Goal: Check status

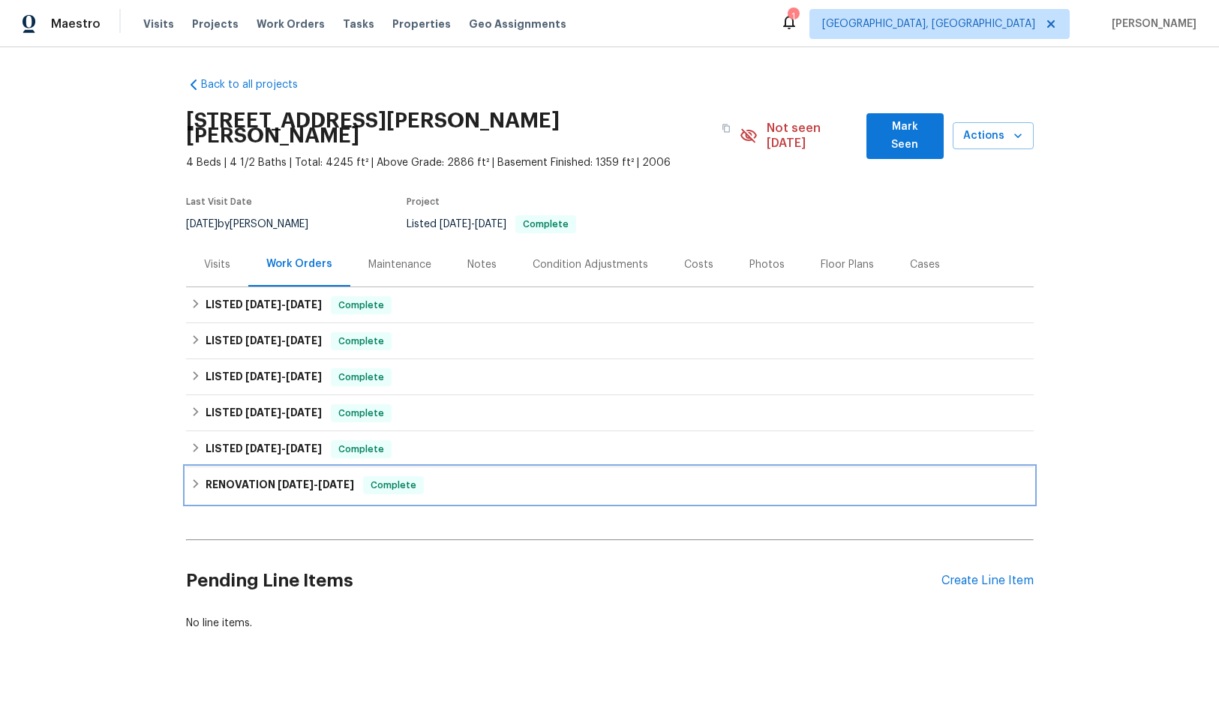
click at [279, 476] on h6 "RENOVATION [DATE] - [DATE]" at bounding box center [280, 485] width 149 height 18
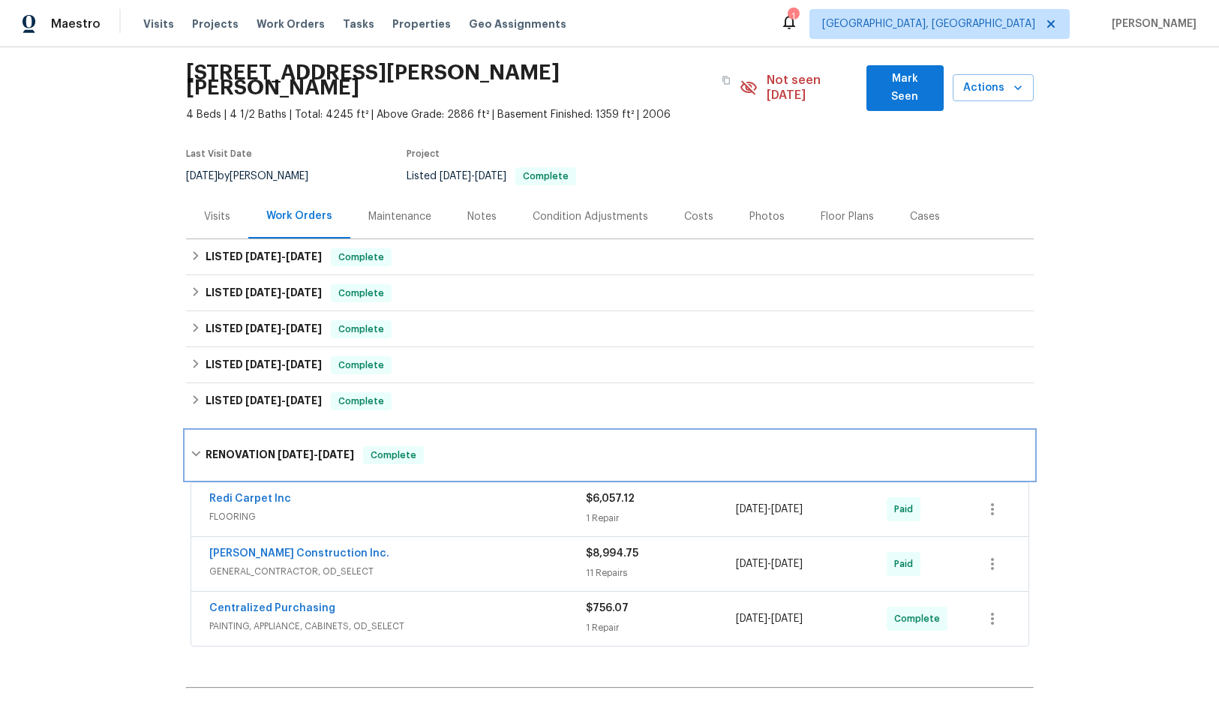
scroll to position [75, 0]
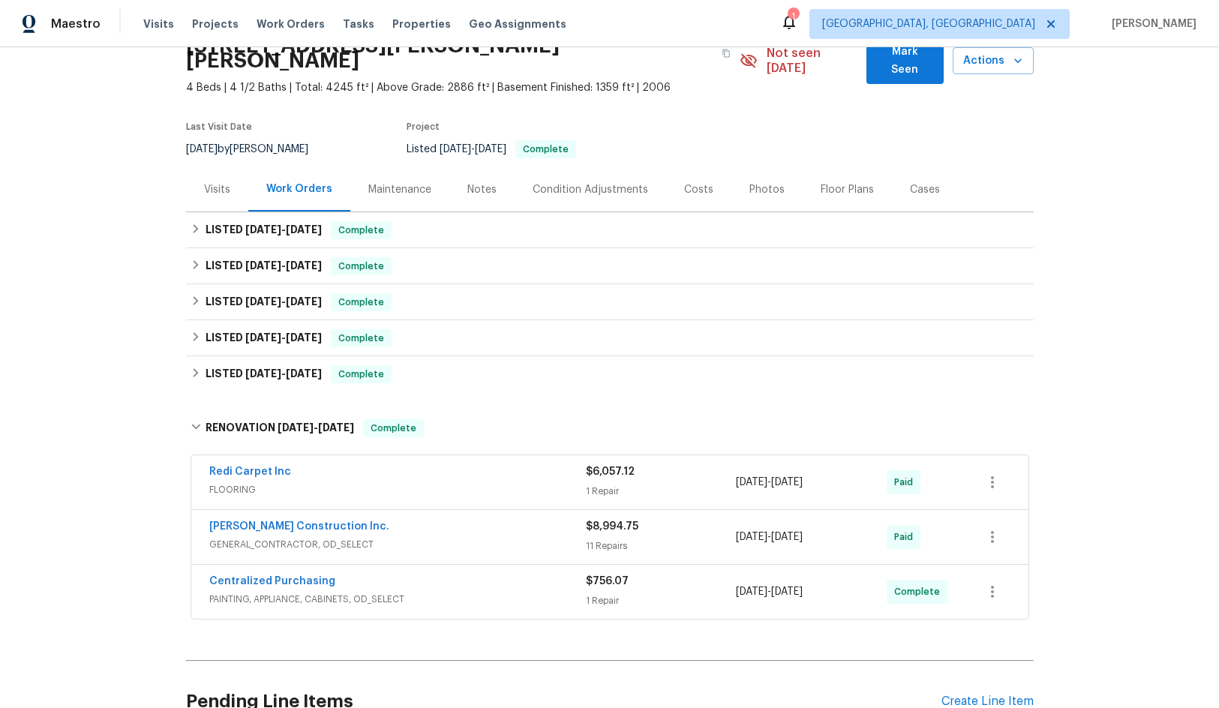
click at [569, 167] on div "Condition Adjustments" at bounding box center [591, 189] width 152 height 44
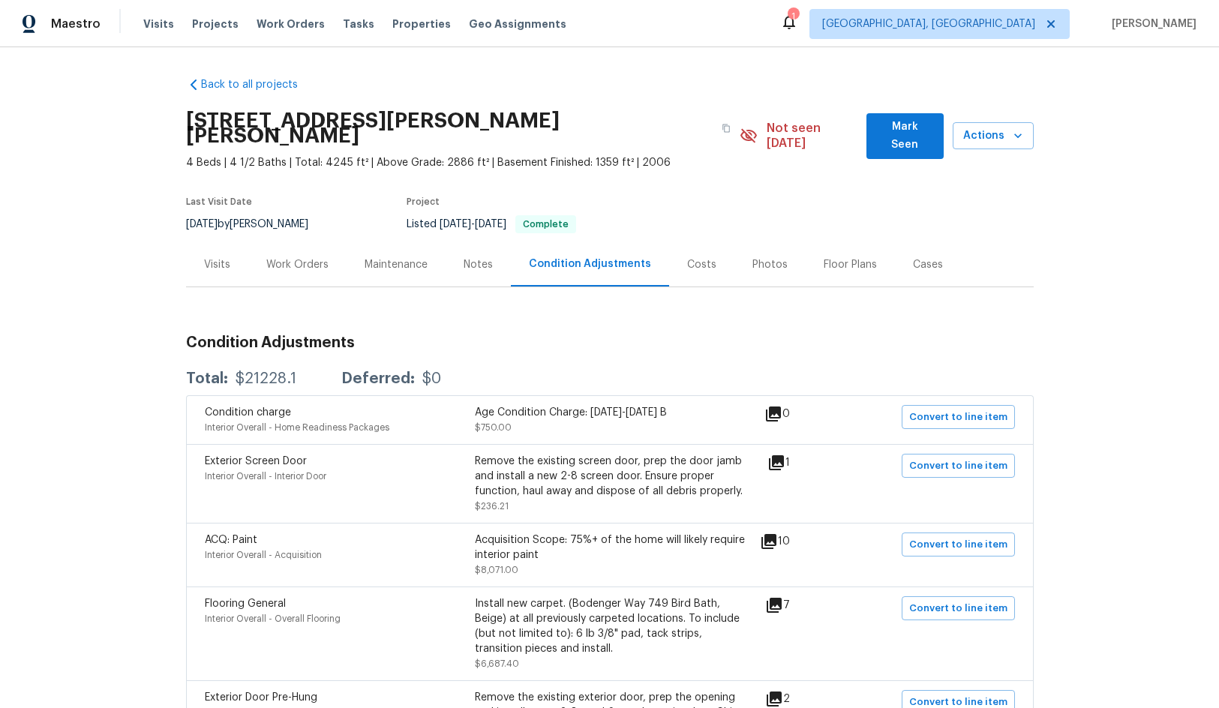
click at [303, 257] on div "Work Orders" at bounding box center [297, 264] width 62 height 15
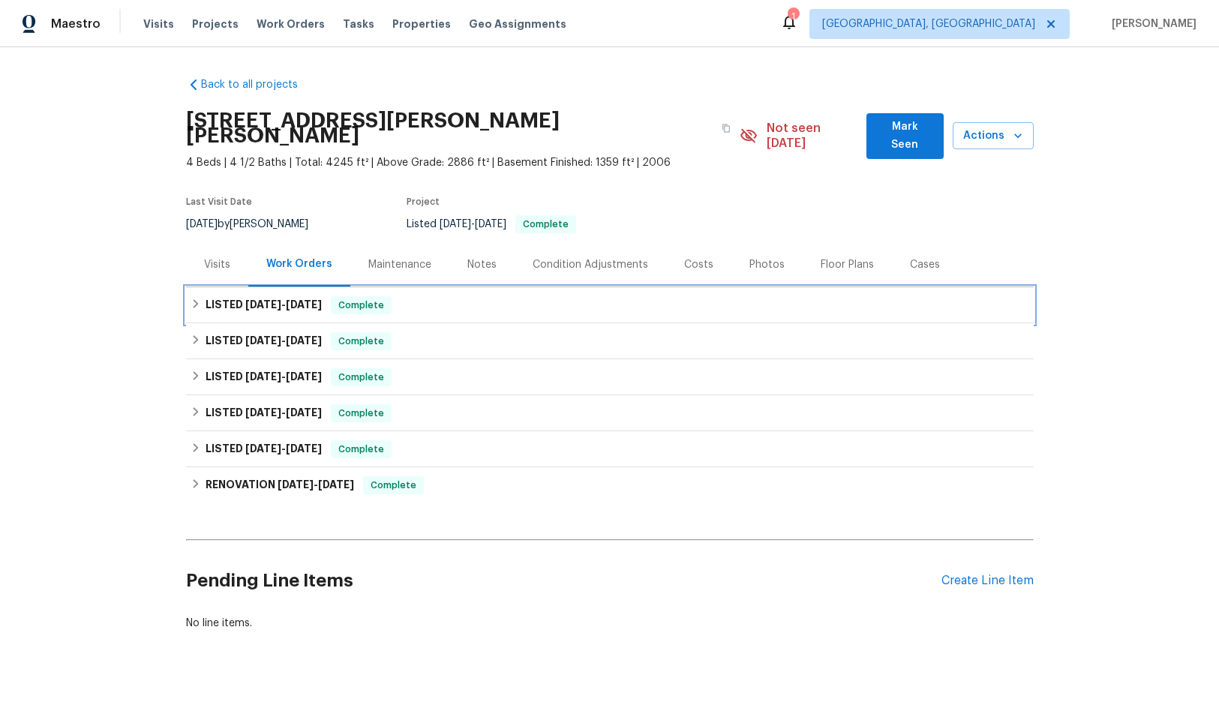
click at [316, 299] on span "[DATE]" at bounding box center [304, 304] width 36 height 11
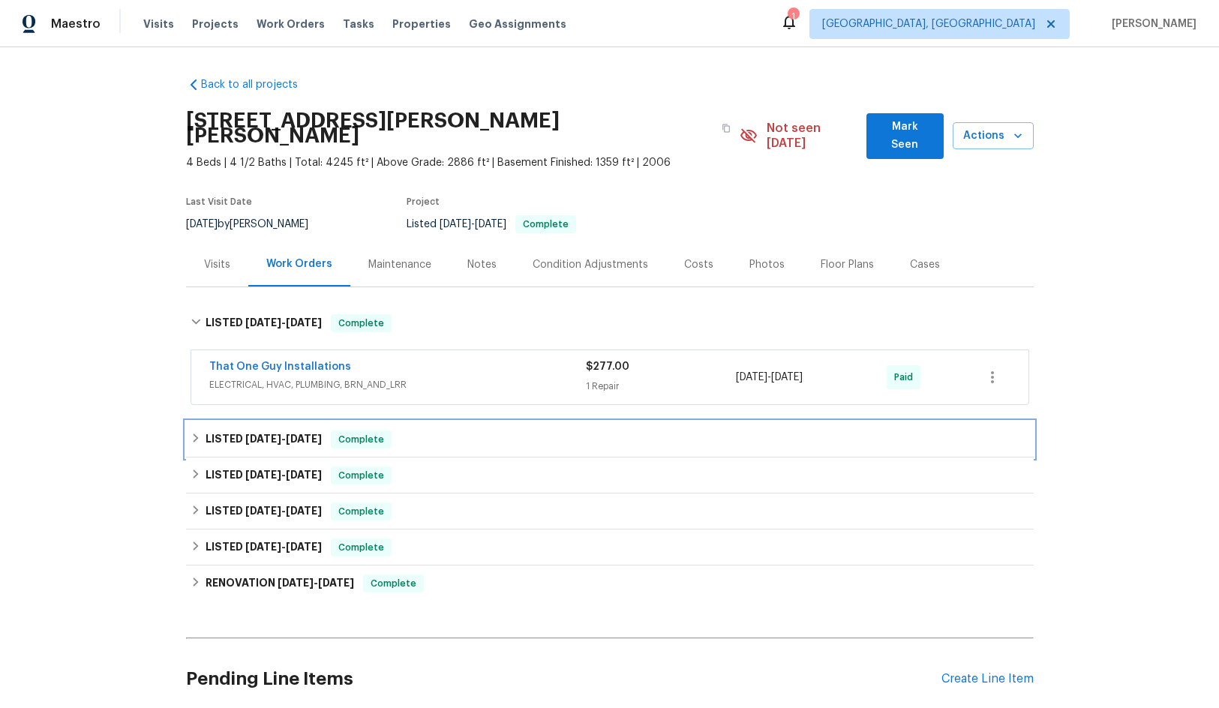
click at [296, 434] on span "[DATE]" at bounding box center [304, 439] width 36 height 11
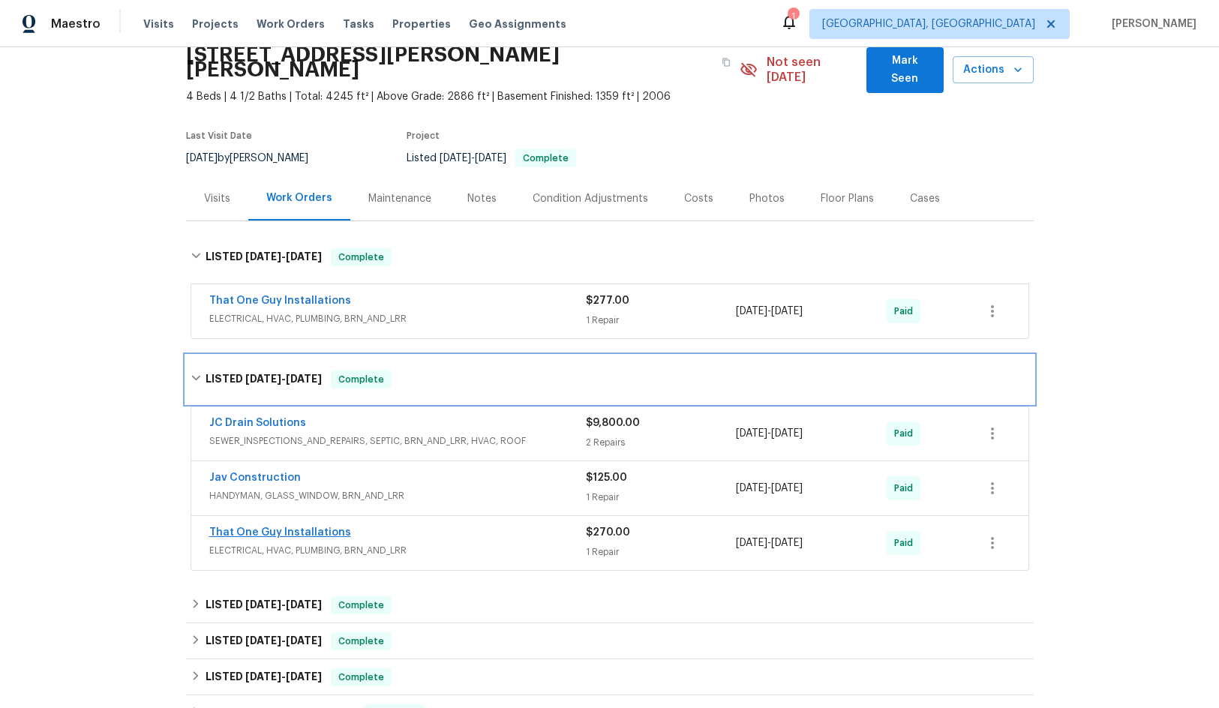
scroll to position [150, 0]
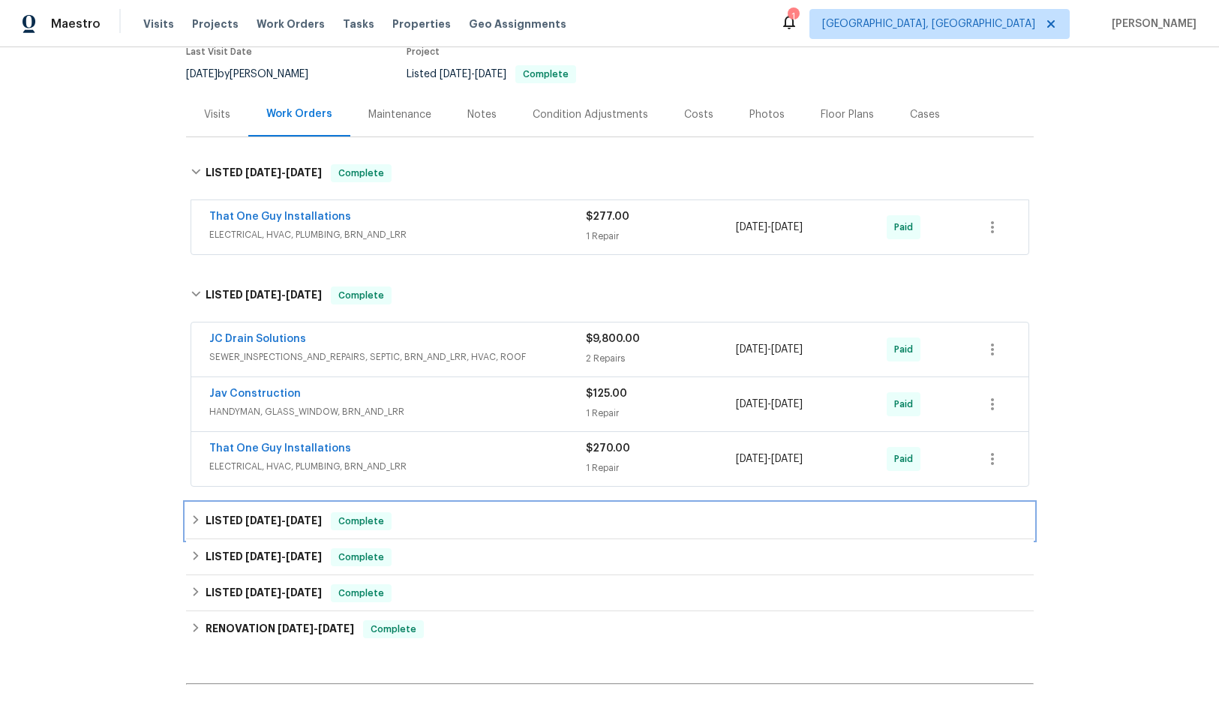
click at [284, 512] on h6 "LISTED [DATE] - [DATE]" at bounding box center [264, 521] width 116 height 18
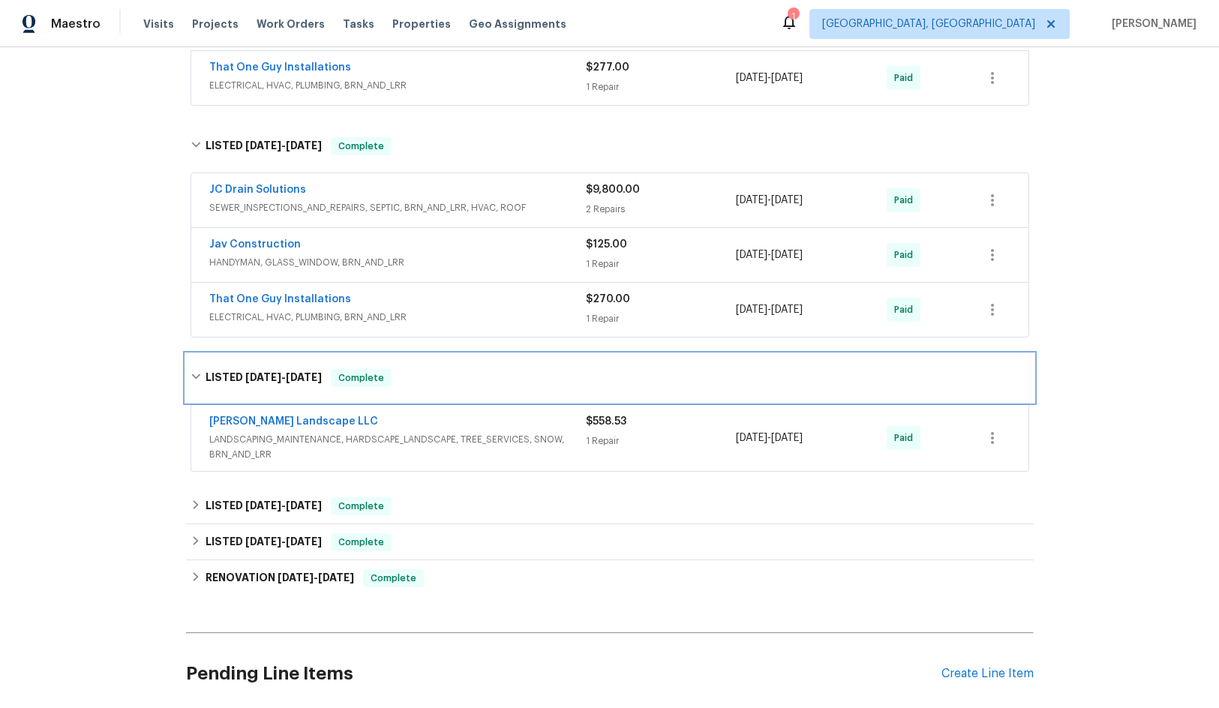
scroll to position [300, 0]
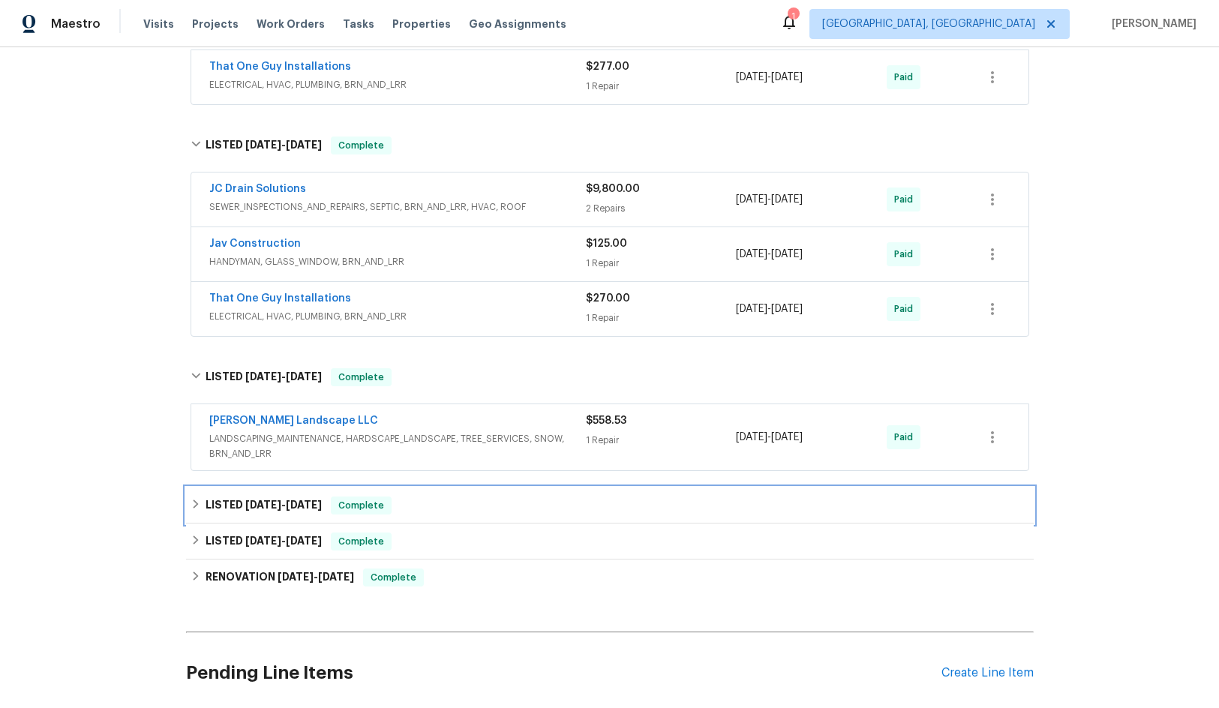
click at [283, 500] on span "[DATE] - [DATE]" at bounding box center [283, 505] width 77 height 11
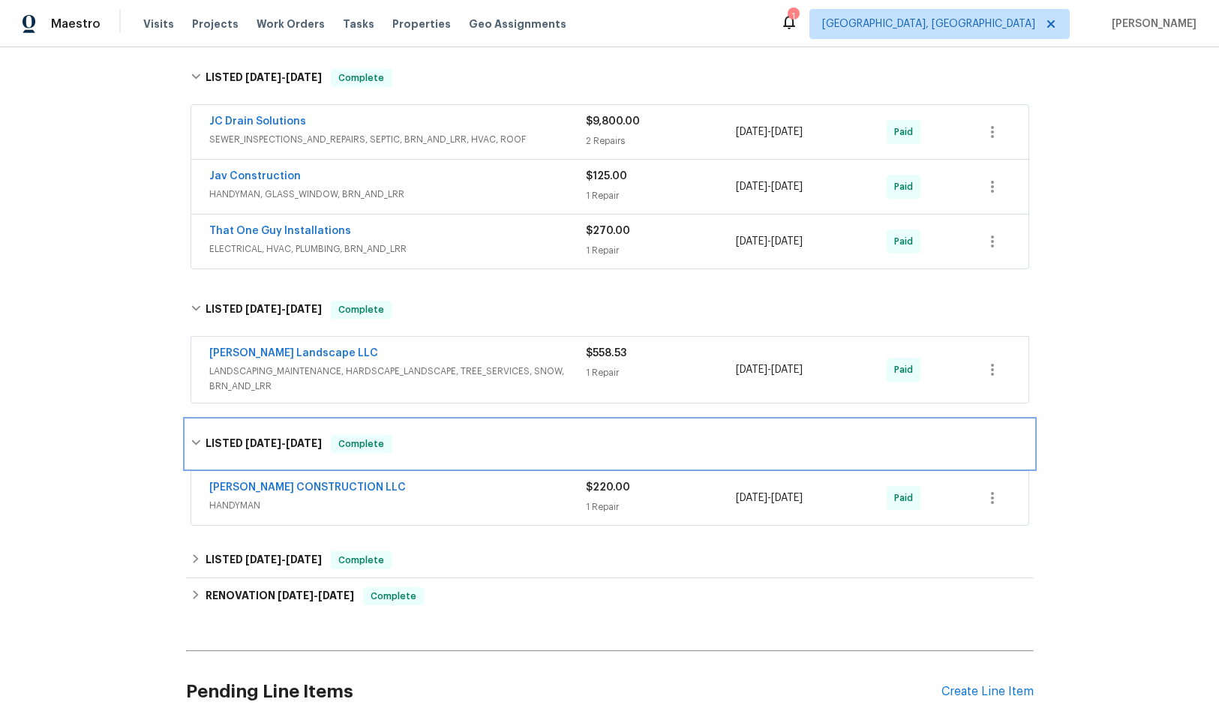
scroll to position [450, 0]
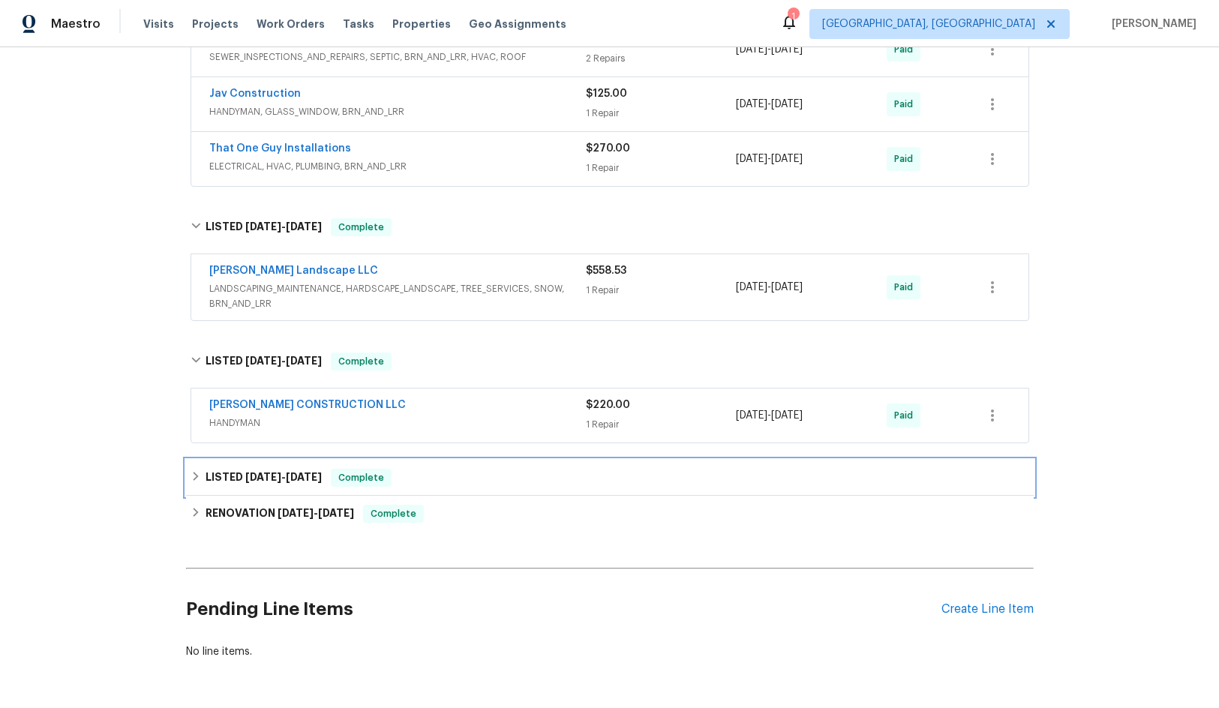
click at [282, 472] on span "[DATE] - [DATE]" at bounding box center [283, 477] width 77 height 11
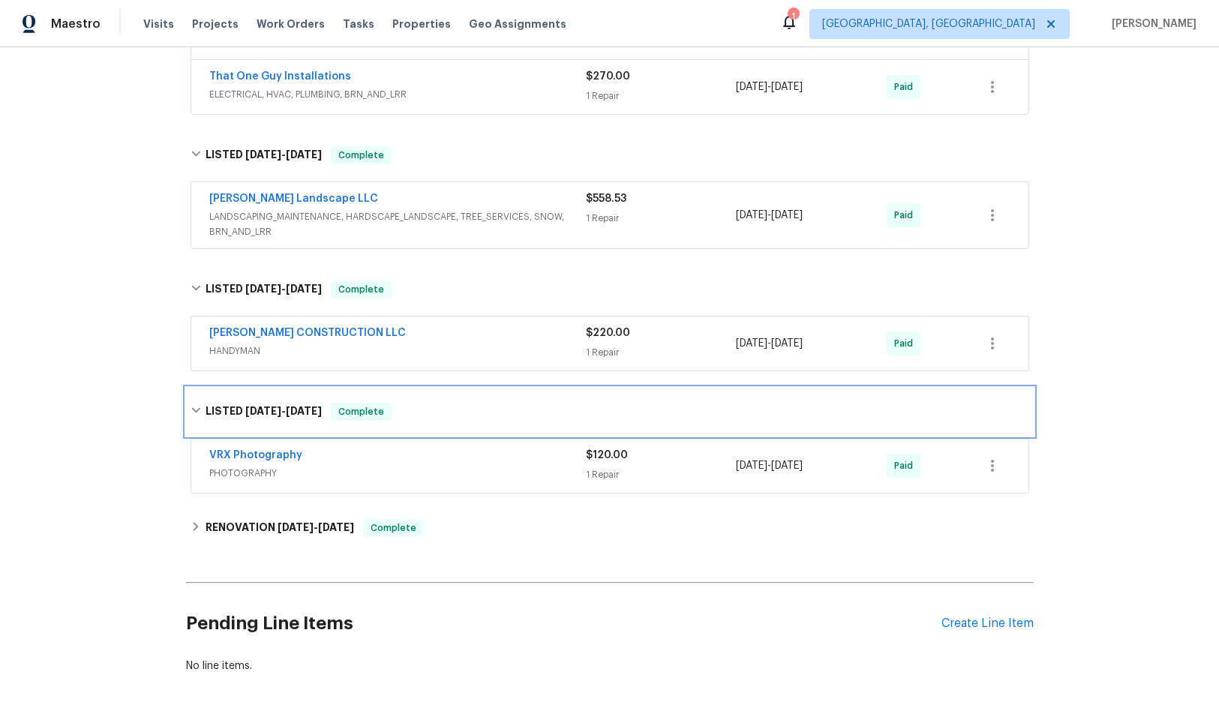
scroll to position [586, 0]
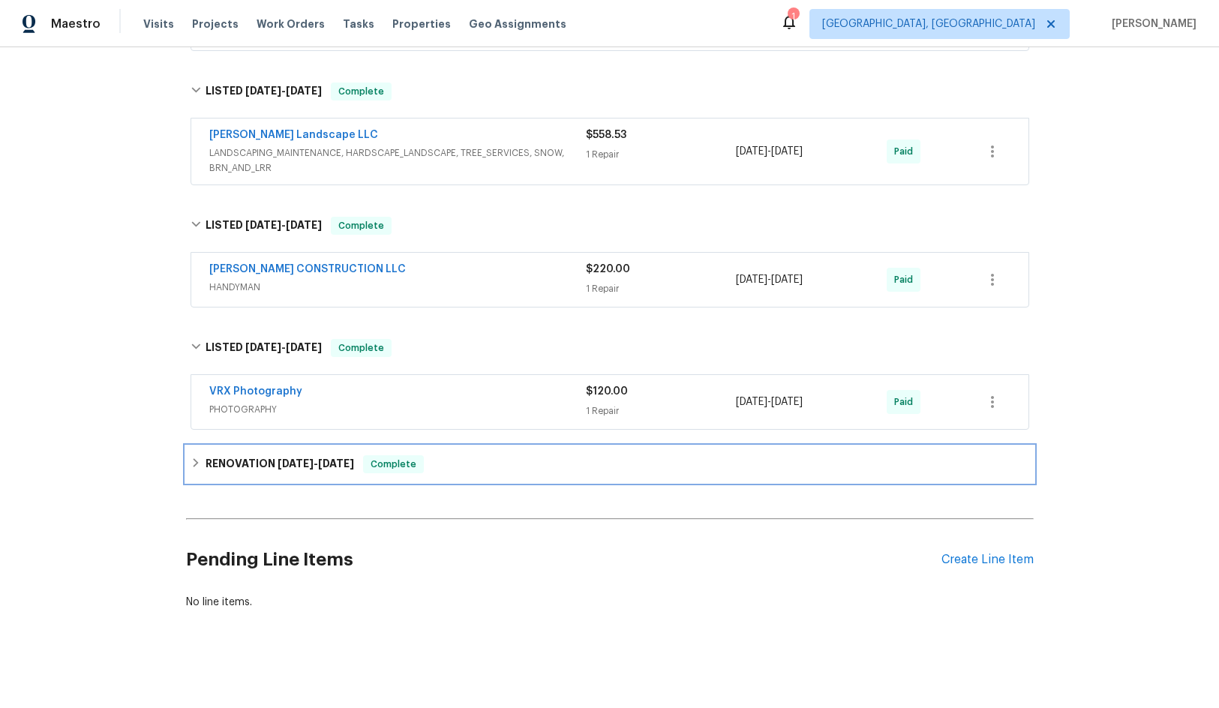
click at [287, 458] on span "[DATE]" at bounding box center [296, 463] width 36 height 11
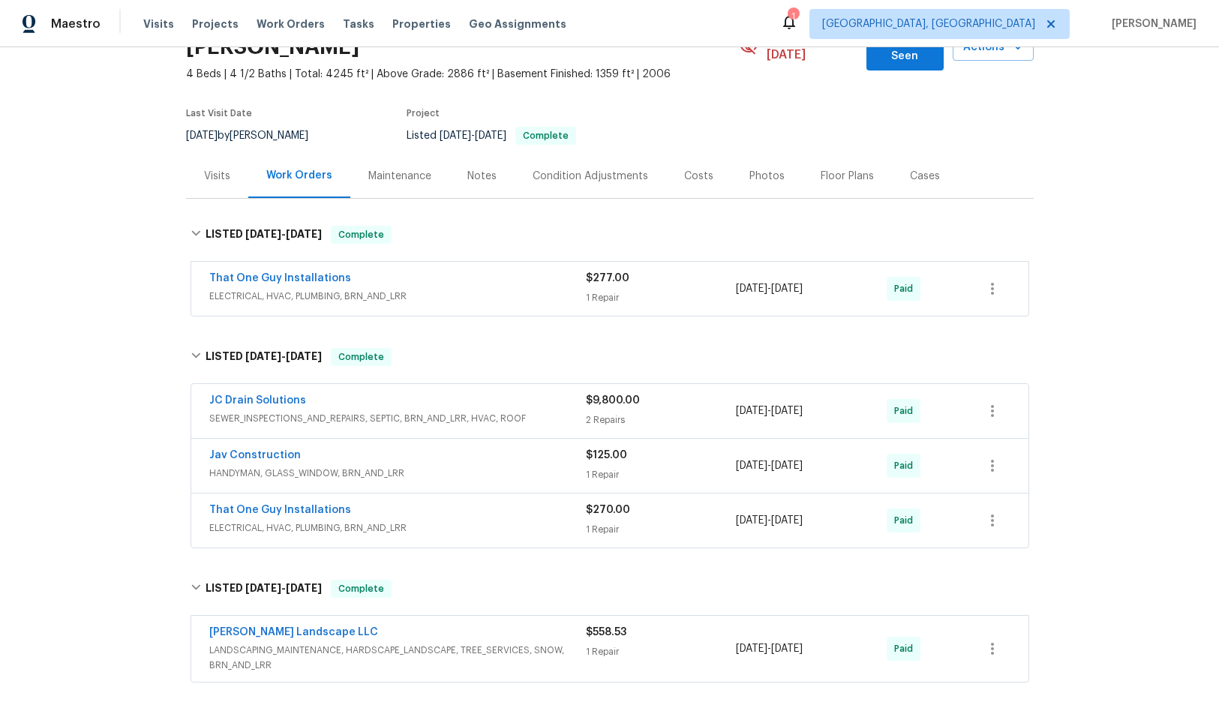
scroll to position [20, 0]
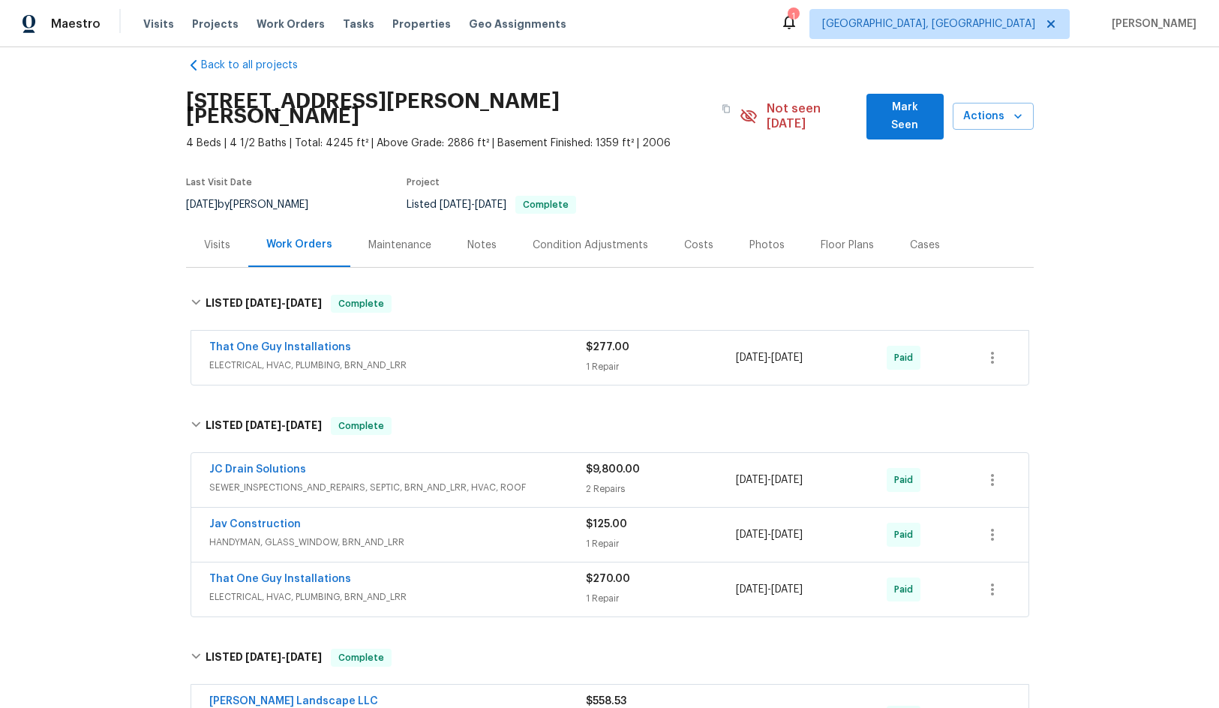
click at [747, 155] on section "[STREET_ADDRESS][PERSON_NAME][PERSON_NAME] 4 Beds | 4 1/2 Baths | Total: 4245 f…" at bounding box center [610, 152] width 848 height 141
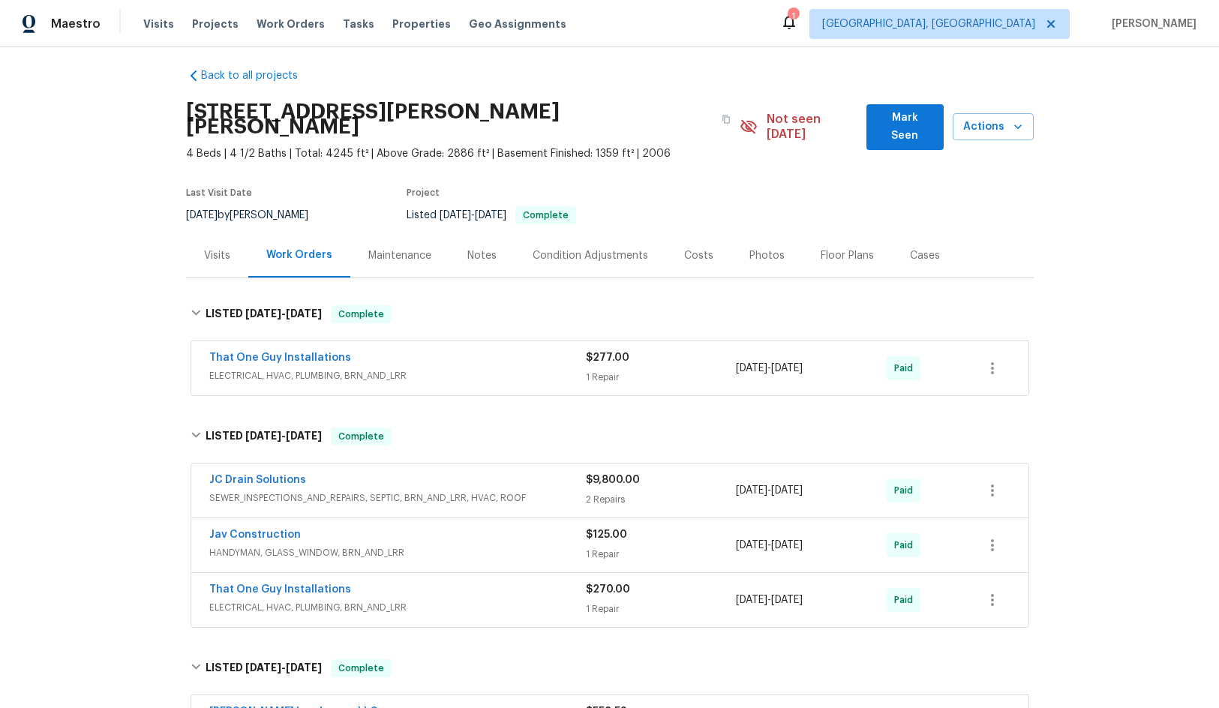
scroll to position [0, 0]
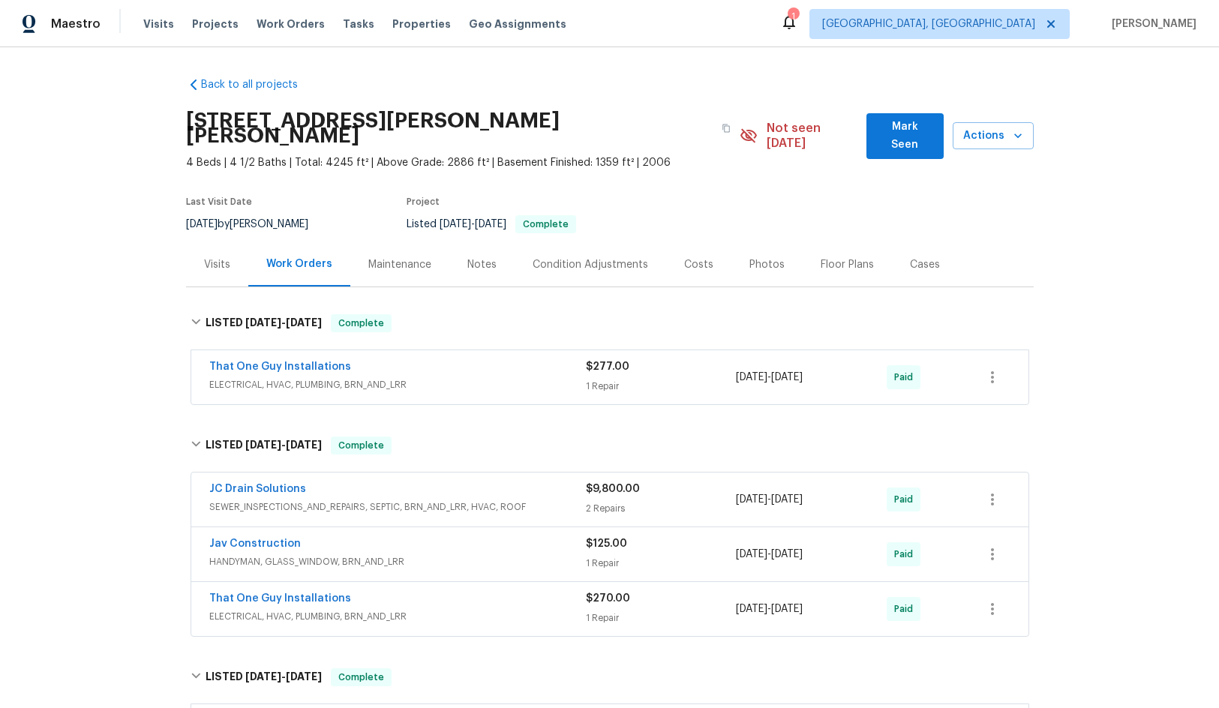
click at [217, 257] on div "Visits" at bounding box center [217, 264] width 26 height 15
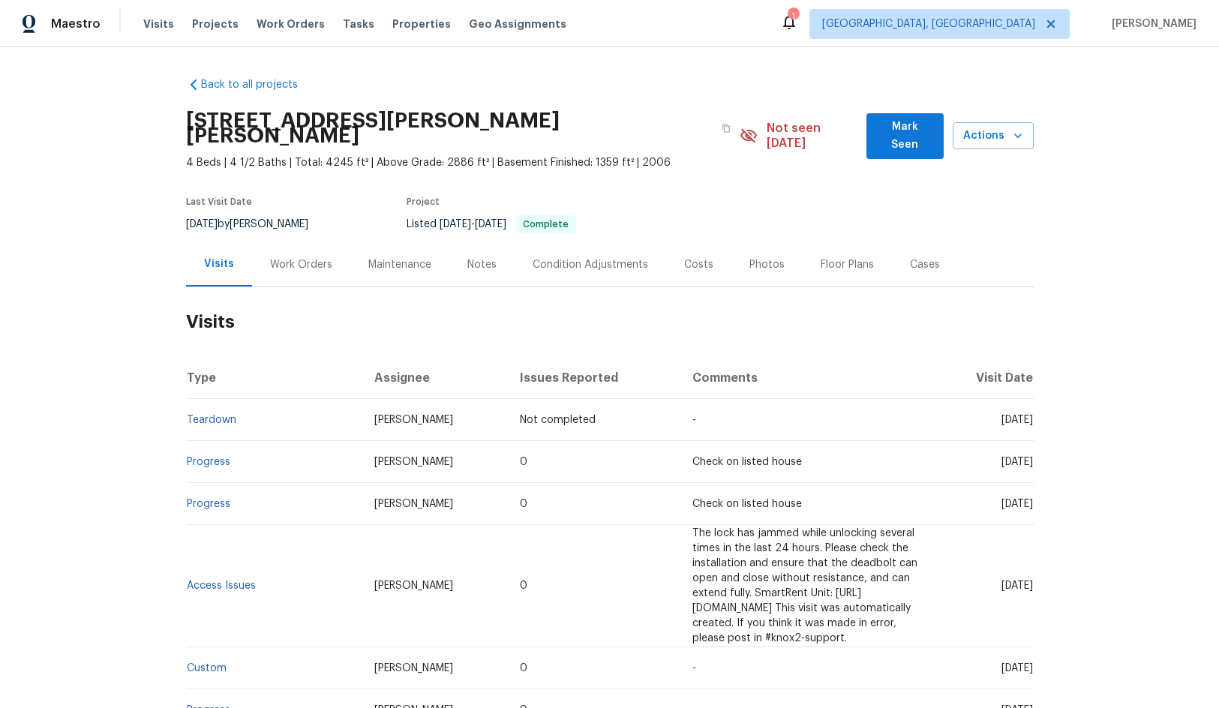
click at [549, 257] on div "Condition Adjustments" at bounding box center [591, 264] width 116 height 15
